Goal: Transaction & Acquisition: Obtain resource

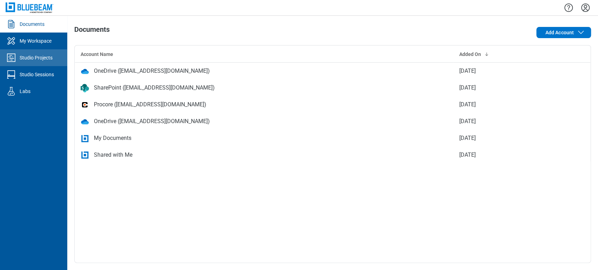
click at [43, 56] on div "Studio Projects" at bounding box center [36, 57] width 33 height 7
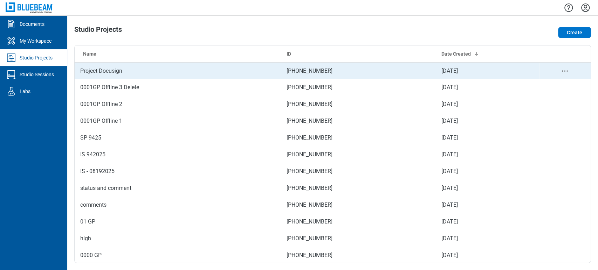
click at [157, 73] on td "Project Docusign" at bounding box center [178, 70] width 206 height 17
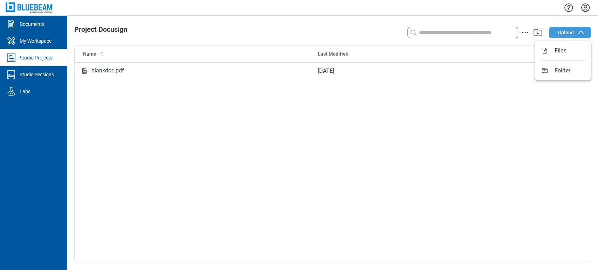
click at [579, 33] on icon "button" at bounding box center [580, 32] width 8 height 8
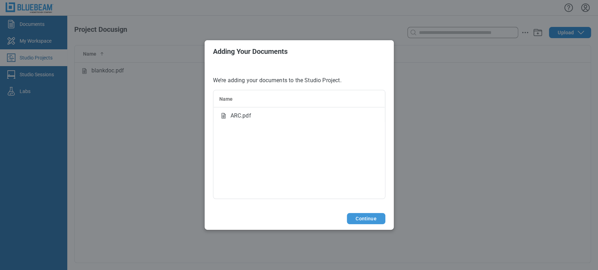
click at [363, 218] on button "Continue" at bounding box center [366, 218] width 38 height 11
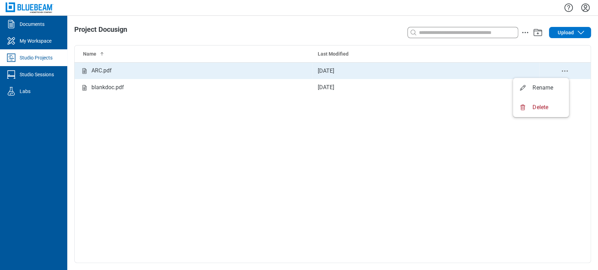
click at [565, 69] on icon "delete-context-menu" at bounding box center [564, 71] width 8 height 8
click at [115, 64] on td "ARC.pdf" at bounding box center [193, 70] width 237 height 17
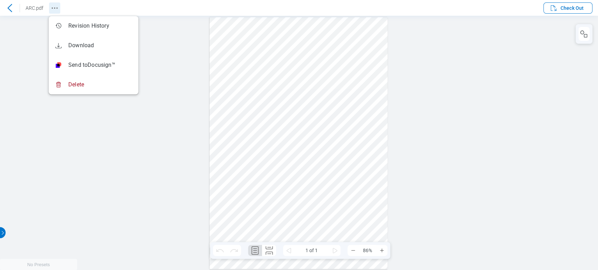
click at [52, 10] on icon "Revision History" at bounding box center [54, 8] width 8 height 8
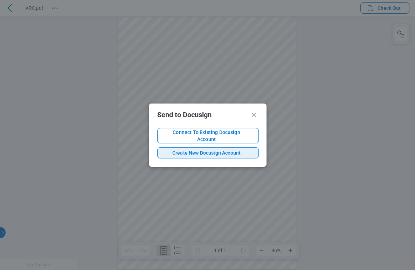
click at [220, 154] on button "Create New Docusign Account" at bounding box center [208, 152] width 102 height 11
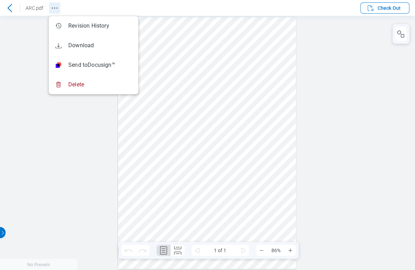
click at [57, 3] on button "Revision History" at bounding box center [54, 7] width 11 height 11
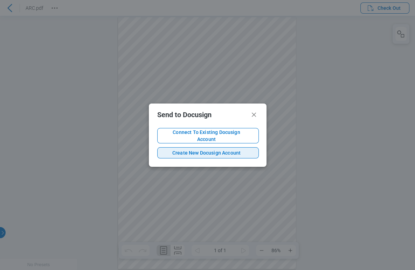
click at [202, 152] on span "Create New Docusign Account" at bounding box center [206, 153] width 87 height 7
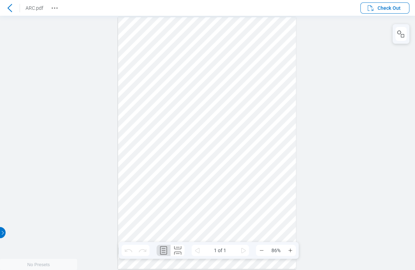
click at [11, 7] on icon at bounding box center [10, 8] width 8 height 8
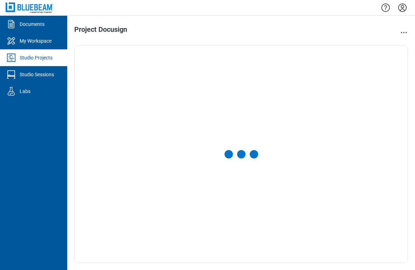
click at [401, 7] on icon "Settings" at bounding box center [402, 8] width 8 height 8
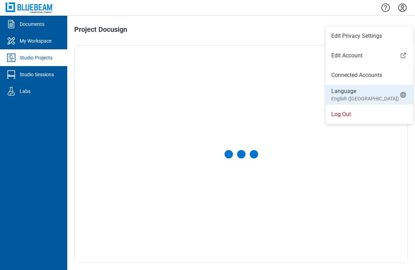
click at [356, 88] on div "Language English (UK)" at bounding box center [365, 95] width 68 height 15
select select "*****"
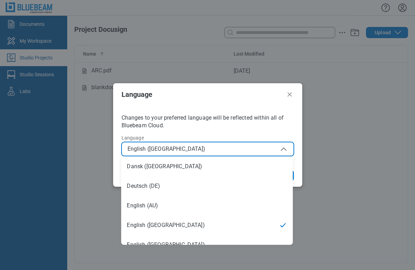
click at [259, 148] on span "English (UK)" at bounding box center [207, 149] width 160 height 8
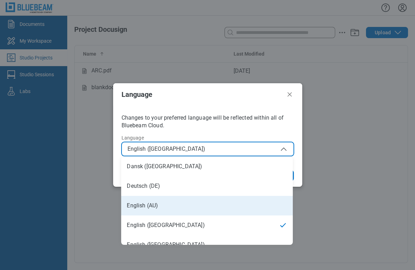
scroll to position [78, 0]
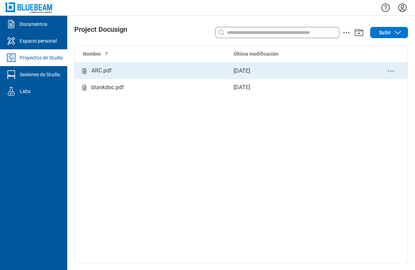
click at [104, 75] on div "ARC.pdf" at bounding box center [101, 71] width 20 height 9
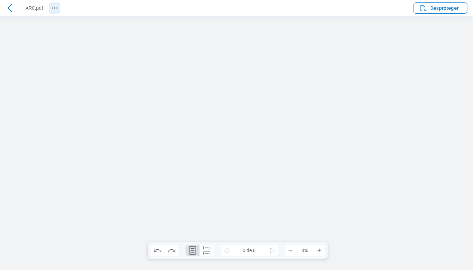
click at [52, 8] on circle "Revision History" at bounding box center [52, 7] width 1 height 1
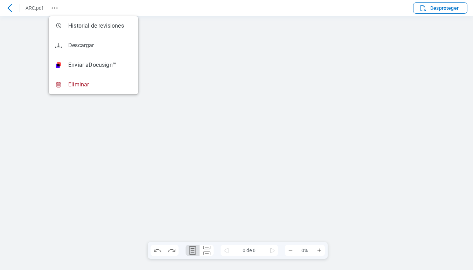
click at [83, 143] on div at bounding box center [236, 143] width 473 height 255
click at [55, 8] on icon "Revision History" at bounding box center [54, 8] width 8 height 8
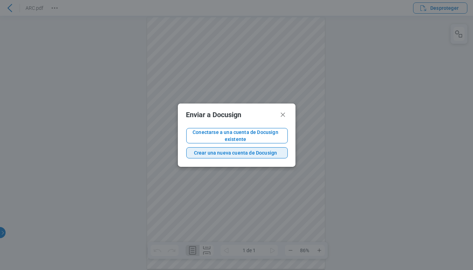
click at [207, 150] on span "Crear una nueva cuenta de Docusign" at bounding box center [235, 153] width 87 height 7
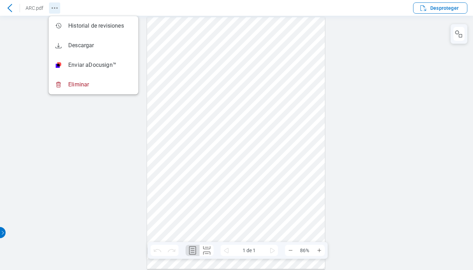
click at [53, 5] on icon "Revision History" at bounding box center [54, 8] width 8 height 8
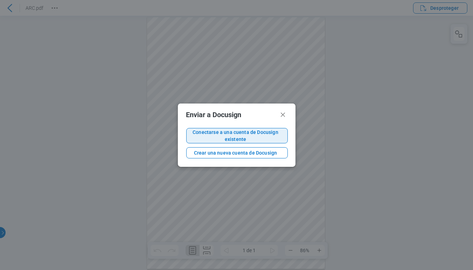
click at [249, 136] on span "Conectarse a una cuenta de Docusign existente" at bounding box center [235, 136] width 87 height 14
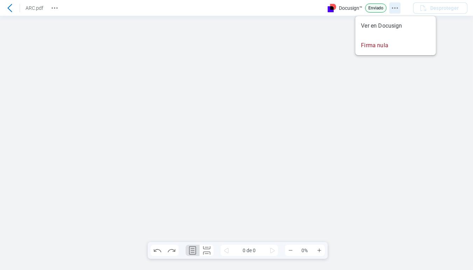
click at [395, 8] on circle "Docusign Menú" at bounding box center [395, 7] width 1 height 1
click at [58, 9] on icon "Revision History" at bounding box center [54, 8] width 8 height 8
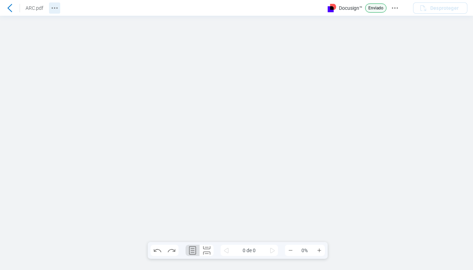
click at [58, 9] on icon "Revision History" at bounding box center [54, 8] width 8 height 8
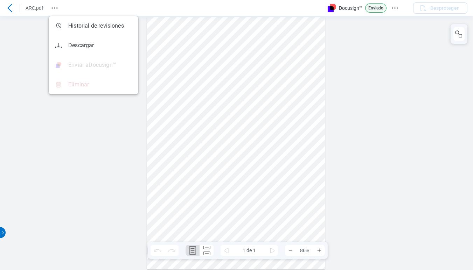
click at [70, 134] on div at bounding box center [236, 143] width 473 height 255
click at [390, 41] on div at bounding box center [236, 143] width 473 height 255
click at [398, 10] on icon "Docusign Menú" at bounding box center [395, 8] width 8 height 8
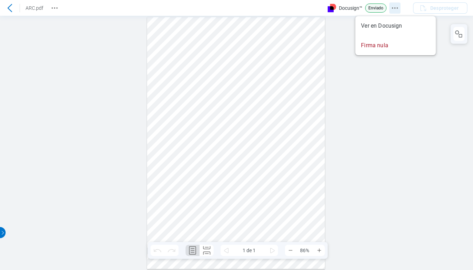
click at [398, 10] on icon "Docusign Menú" at bounding box center [395, 8] width 8 height 8
click at [58, 8] on icon "Revision History" at bounding box center [54, 8] width 8 height 8
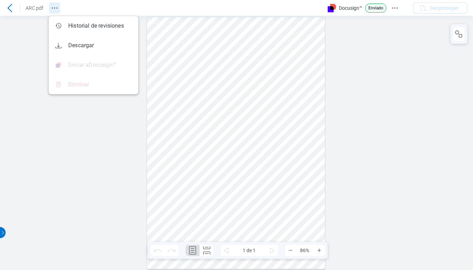
click at [58, 8] on icon "Revision History" at bounding box center [54, 8] width 8 height 8
click at [9, 5] on icon at bounding box center [10, 8] width 8 height 8
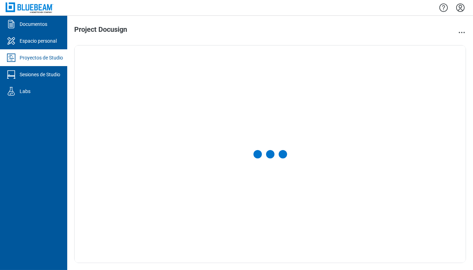
click at [463, 5] on icon "Configuración" at bounding box center [460, 8] width 8 height 8
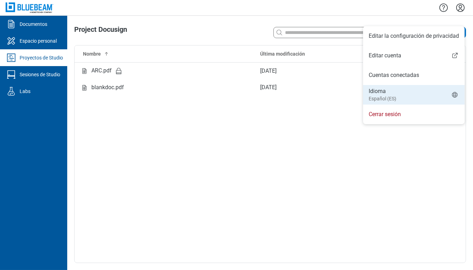
click at [414, 85] on li "Idioma Español (ES)" at bounding box center [414, 95] width 102 height 20
select select "*****"
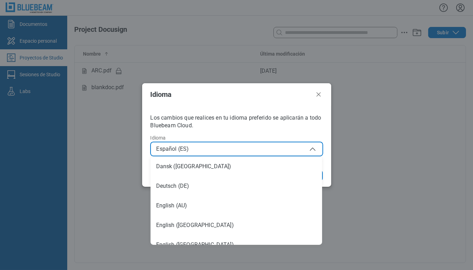
click at [300, 149] on span "Español (ES)" at bounding box center [237, 149] width 160 height 8
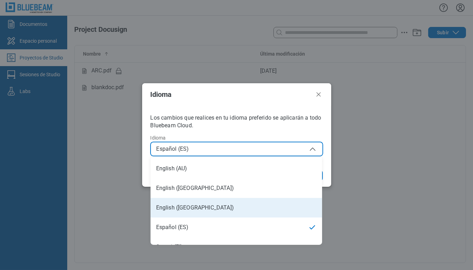
scroll to position [39, 0]
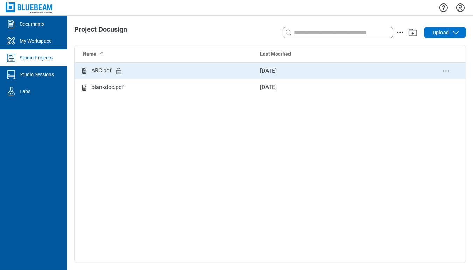
click at [184, 75] on div "ARC.pdf" at bounding box center [164, 71] width 169 height 9
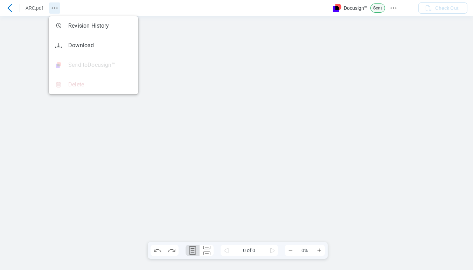
click at [57, 8] on circle "Revision History" at bounding box center [56, 7] width 1 height 1
click at [396, 8] on circle "Docusign Menu" at bounding box center [395, 7] width 1 height 1
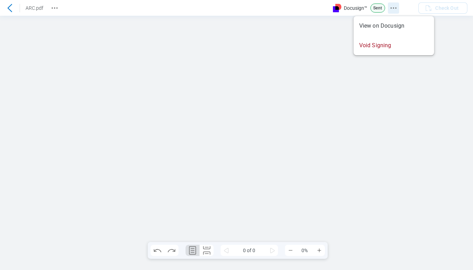
click at [396, 8] on circle "Docusign Menu" at bounding box center [395, 7] width 1 height 1
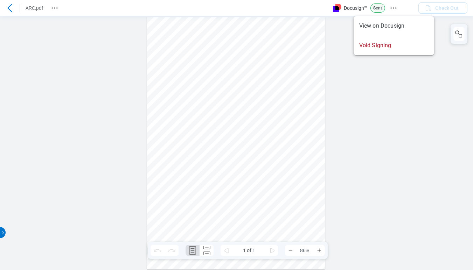
click at [232, 110] on div at bounding box center [236, 143] width 473 height 255
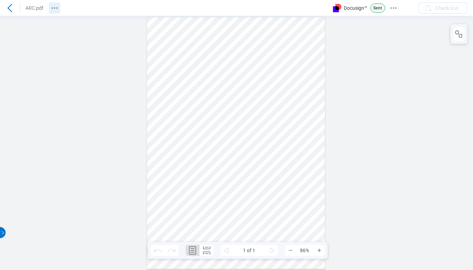
click at [60, 11] on header "ARC.pdf Docusign™ Sent Check Out" at bounding box center [236, 8] width 473 height 16
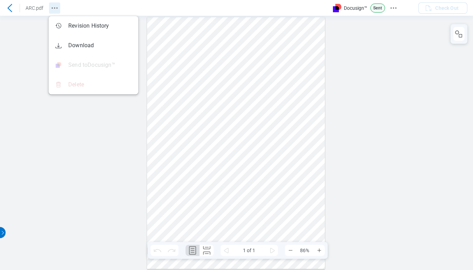
click at [56, 11] on icon "Revision History" at bounding box center [54, 8] width 8 height 8
drag, startPoint x: 184, startPoint y: 104, endPoint x: 272, endPoint y: 271, distance: 188.5
click at [184, 104] on div at bounding box center [236, 143] width 178 height 252
click at [39, 228] on div at bounding box center [236, 143] width 473 height 255
click at [393, 8] on circle "Docusign Menu" at bounding box center [393, 7] width 1 height 1
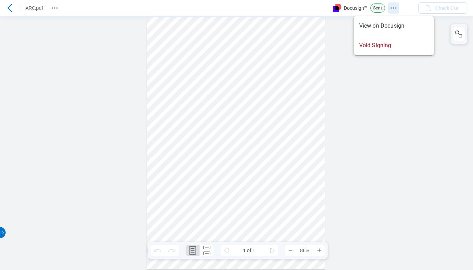
click at [392, 8] on icon "Docusign Menu" at bounding box center [393, 8] width 8 height 8
click at [394, 141] on div at bounding box center [236, 143] width 473 height 255
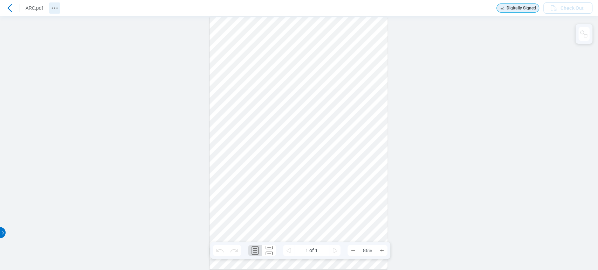
click at [53, 9] on icon "Revision History" at bounding box center [54, 8] width 8 height 8
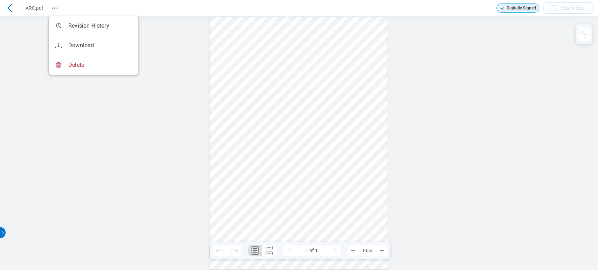
drag, startPoint x: 70, startPoint y: 149, endPoint x: 270, endPoint y: 54, distance: 221.2
click at [71, 148] on div "Sign here" at bounding box center [299, 143] width 598 height 255
click at [12, 10] on icon at bounding box center [10, 8] width 8 height 8
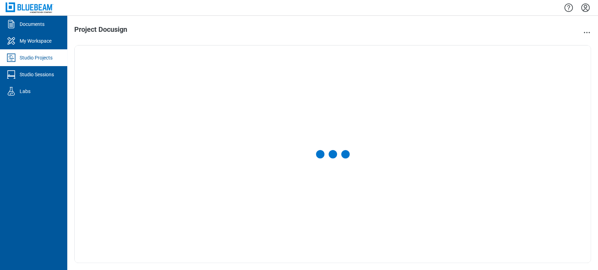
click at [473, 8] on icon "Settings" at bounding box center [585, 7] width 11 height 11
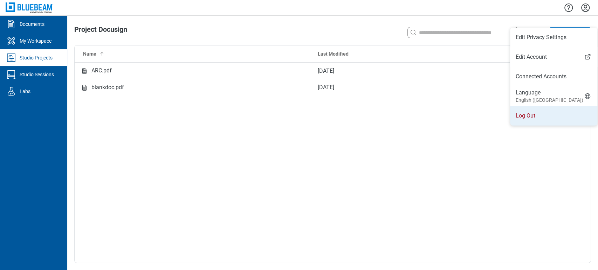
drag, startPoint x: 545, startPoint y: 95, endPoint x: 544, endPoint y: 108, distance: 13.0
click at [473, 108] on ul "Edit Privacy Settings Edit Account Connected Accounts Language English ([GEOGRA…" at bounding box center [553, 77] width 87 height 98
click at [473, 108] on li "Log Out" at bounding box center [553, 116] width 87 height 20
